Goal: Transaction & Acquisition: Purchase product/service

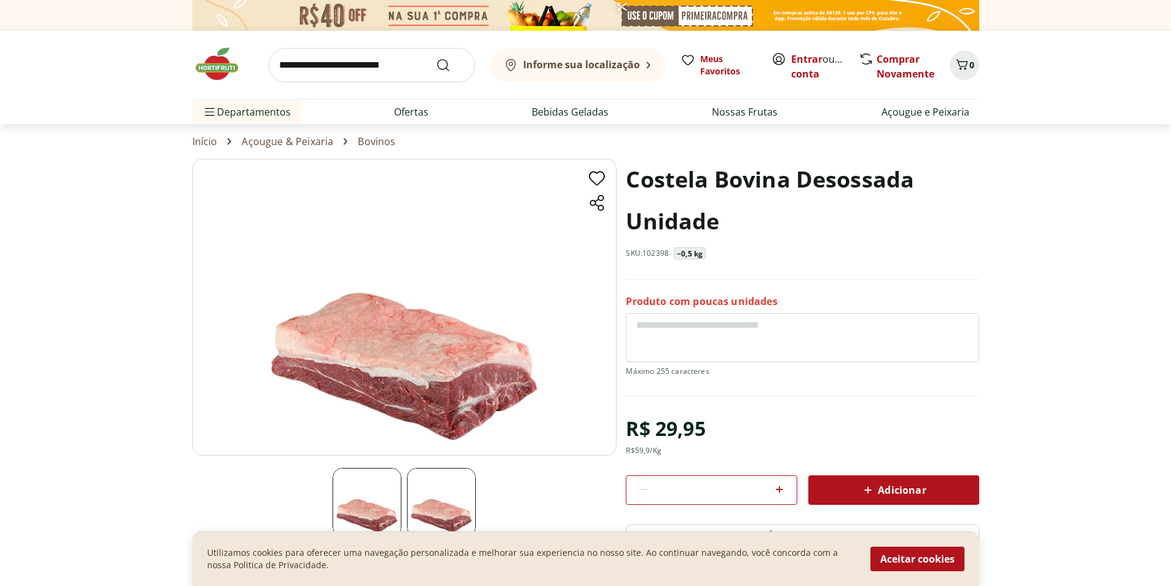
click at [219, 69] on img at bounding box center [222, 63] width 61 height 37
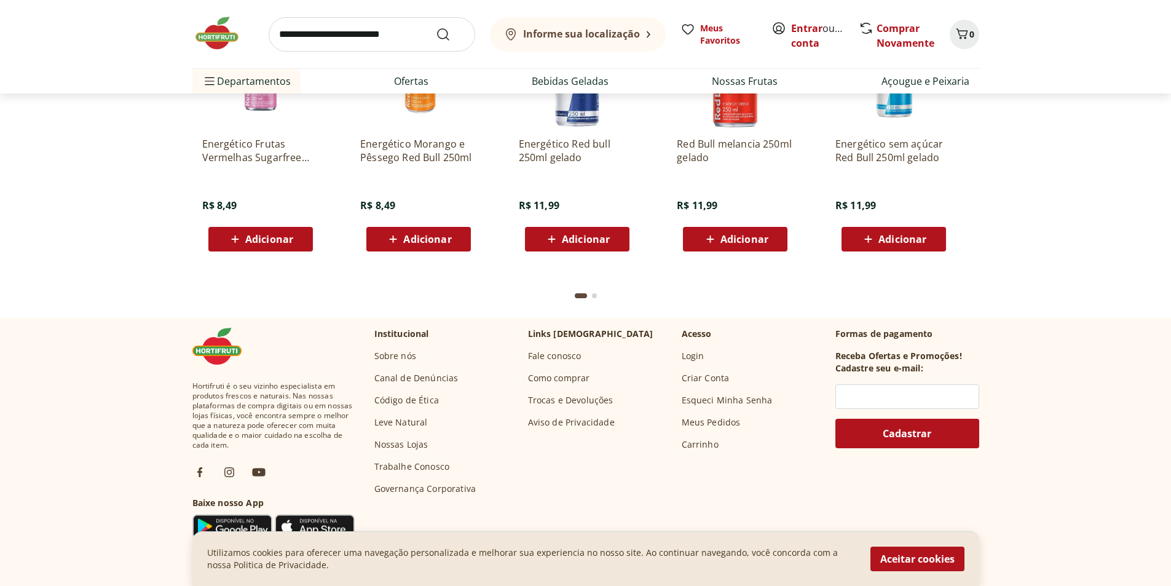
scroll to position [3334, 0]
